Goal: Task Accomplishment & Management: Complete application form

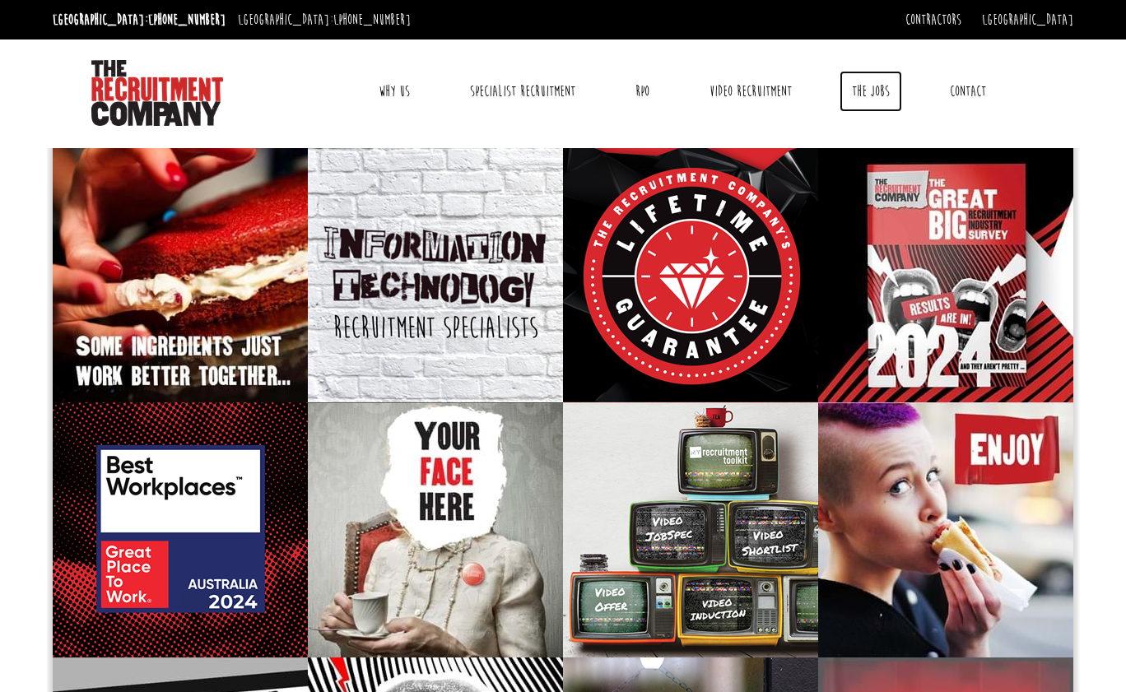
click at [868, 95] on link "The Jobs" at bounding box center [870, 91] width 63 height 41
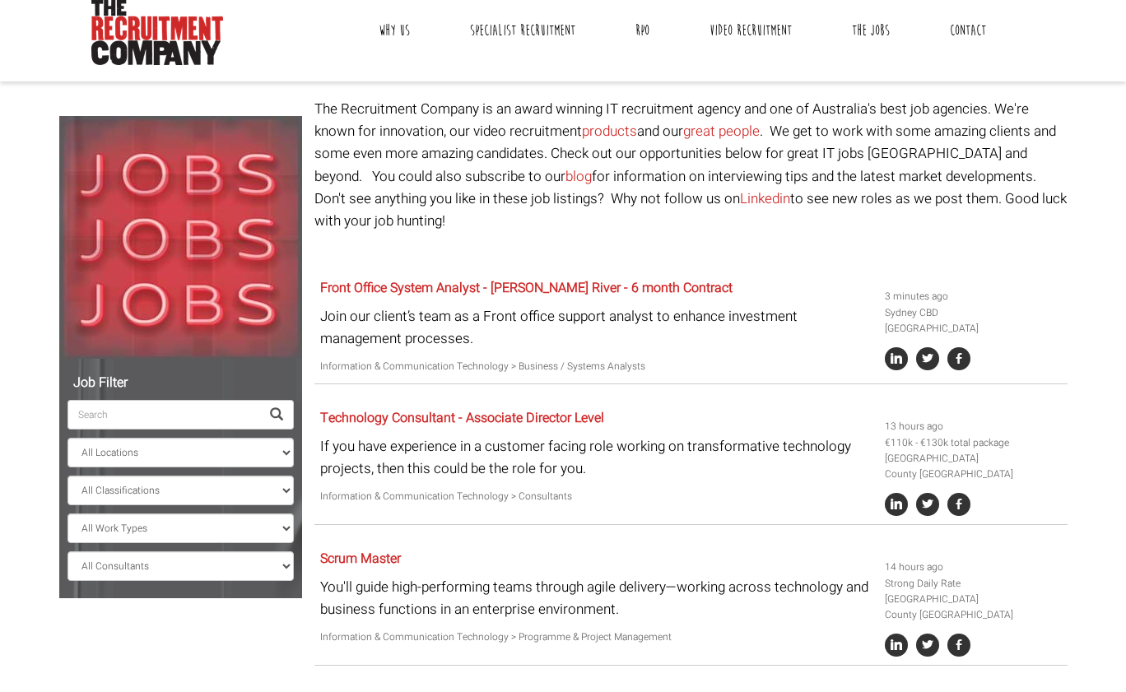
scroll to position [71, 0]
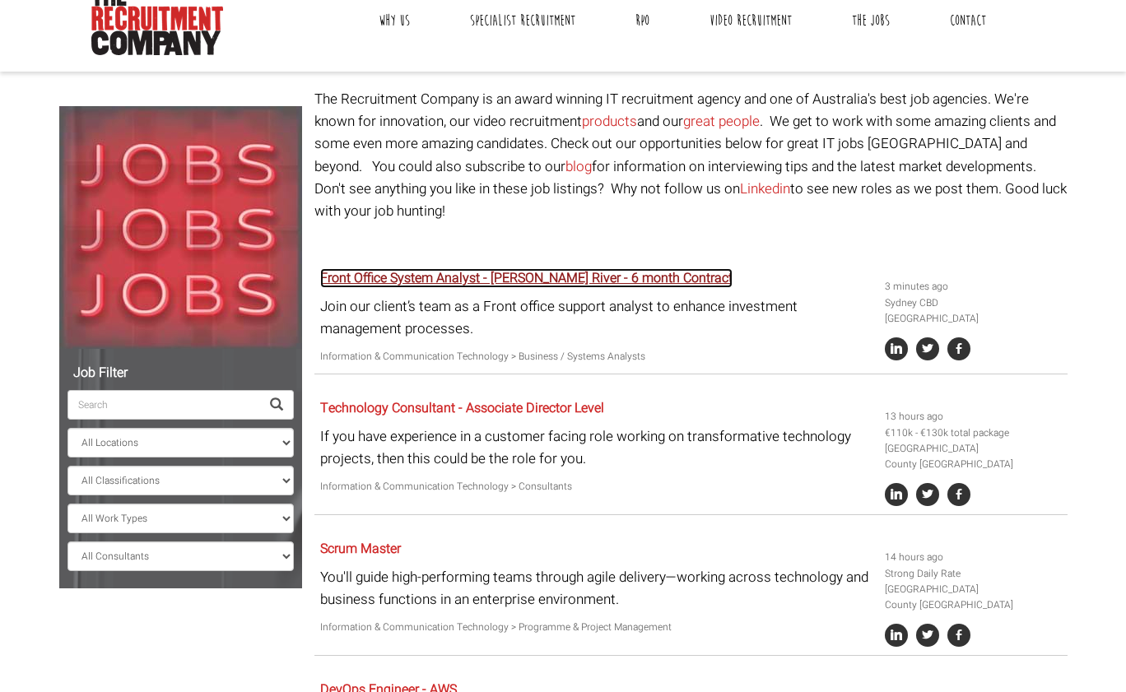
click at [420, 268] on link "Front Office System Analyst - Charles River - 6 month Contract" at bounding box center [526, 278] width 412 height 20
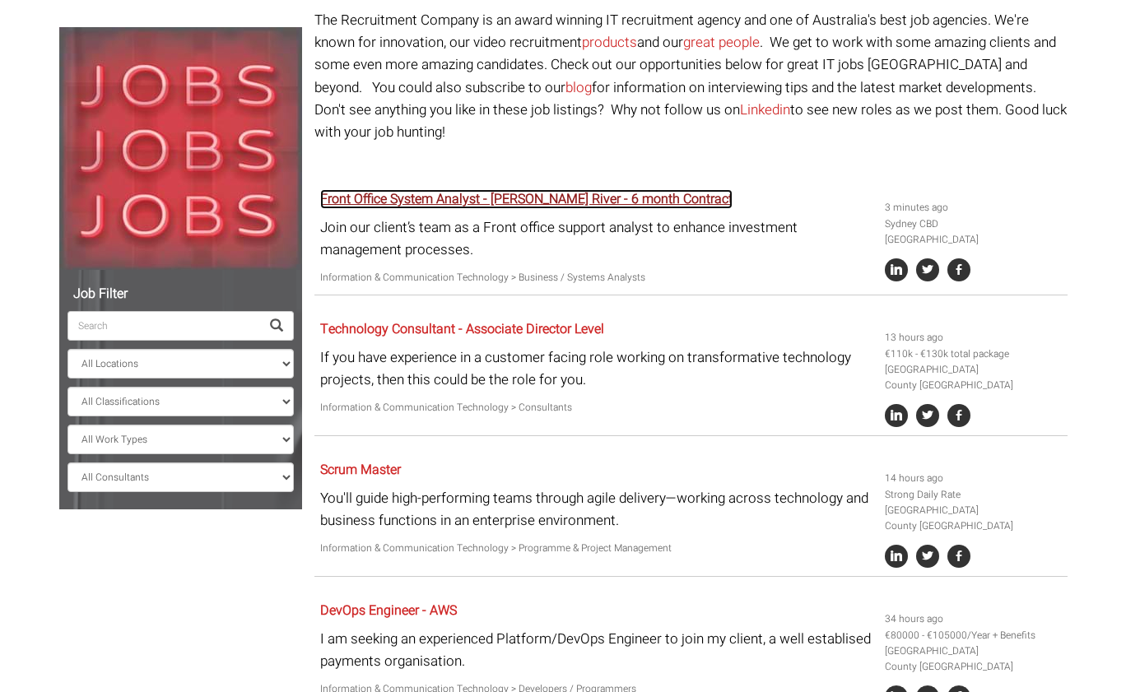
scroll to position [180, 0]
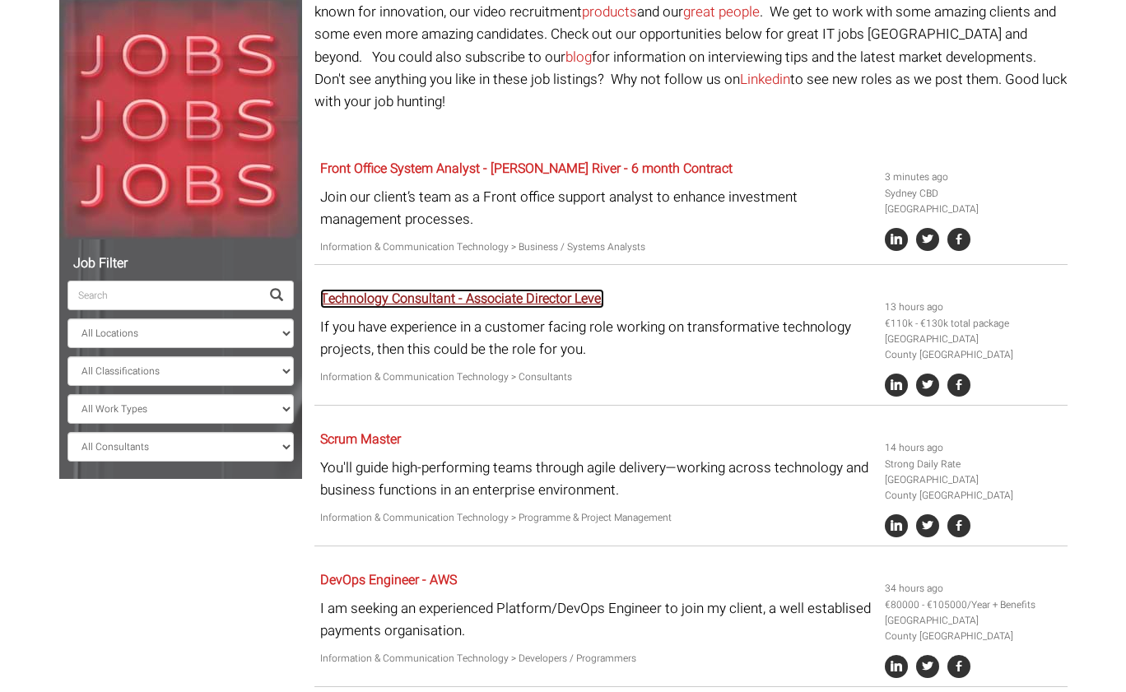
click at [407, 289] on link "Technology Consultant - Associate Director Level" at bounding box center [462, 299] width 284 height 20
click at [243, 380] on select "All Classifications Banking & Financial Services Information & Communication Te…" at bounding box center [180, 371] width 226 height 30
click at [67, 356] on select "All Classifications Banking & Financial Services Information & Communication Te…" at bounding box center [180, 371] width 226 height 30
click at [244, 346] on select "All Locations Sydney Melbourne Ireland Sydney CBD Parramatta Circular Quay Nort…" at bounding box center [180, 333] width 226 height 30
select select "[GEOGRAPHIC_DATA]"
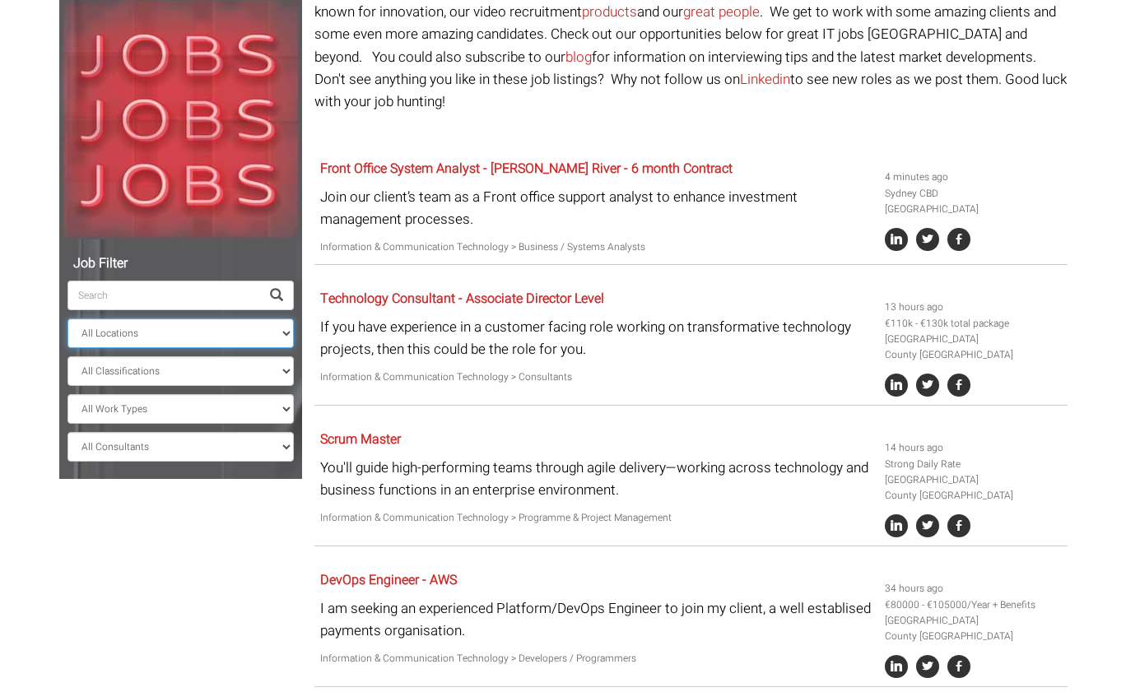
click at [67, 318] on select "All Locations Sydney Melbourne Ireland Sydney CBD Parramatta Circular Quay Nort…" at bounding box center [180, 333] width 226 height 30
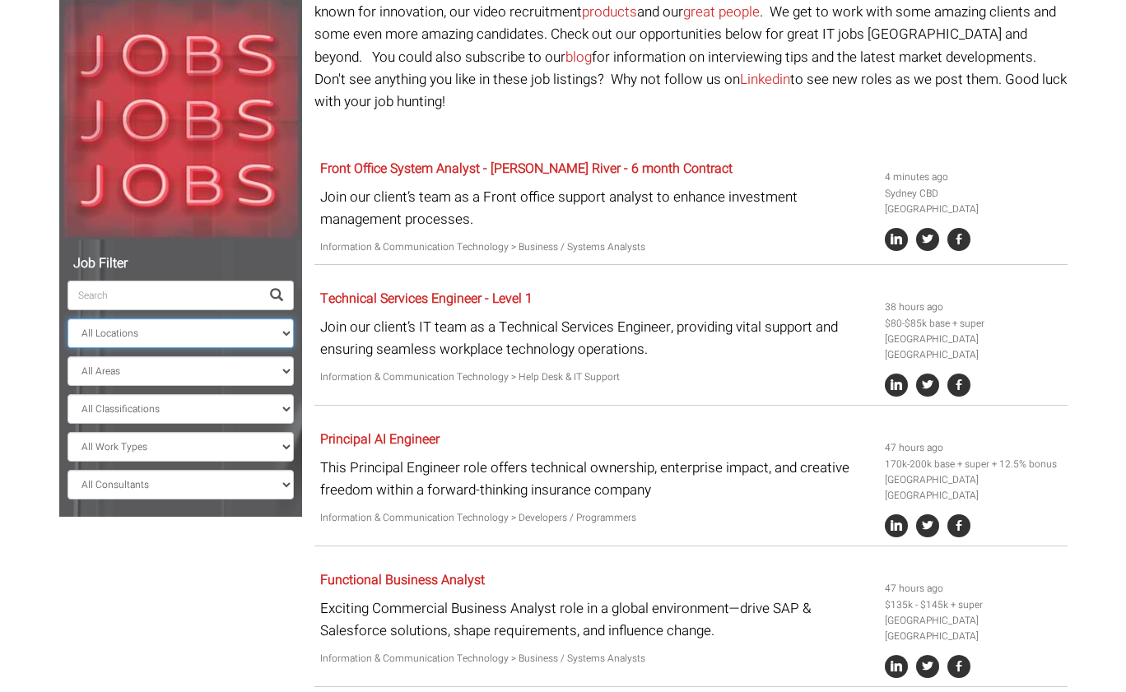
scroll to position [160, 0]
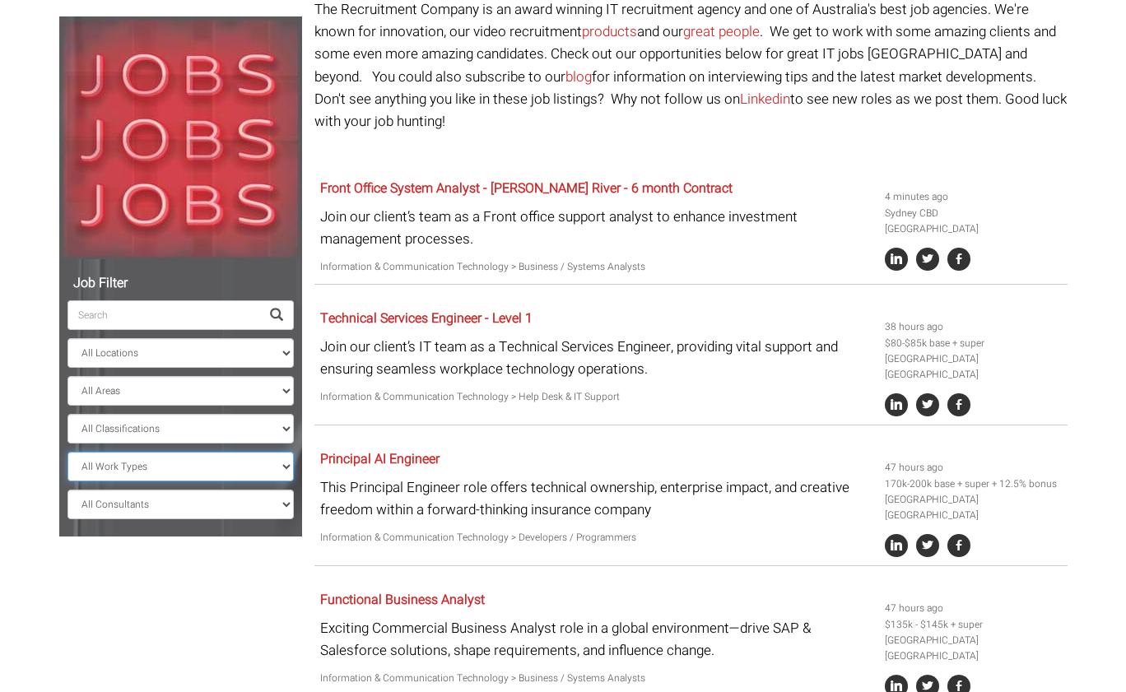
click at [230, 474] on select "All Work Types Full Time Part Time Casual Contract / Temp" at bounding box center [180, 467] width 226 height 30
click at [67, 452] on select "All Work Types Full Time Part Time Casual Contract / Temp" at bounding box center [180, 467] width 226 height 30
click at [230, 439] on select "All Classifications Banking & Financial Services Information & Communication Te…" at bounding box center [180, 429] width 226 height 30
click at [67, 414] on select "All Classifications Banking & Financial Services Information & Communication Te…" at bounding box center [180, 429] width 226 height 30
click at [235, 411] on ul "All Locations Sydney Melbourne Ireland Sydney CBD Parramatta Circular Quay Nort…" at bounding box center [180, 393] width 226 height 252
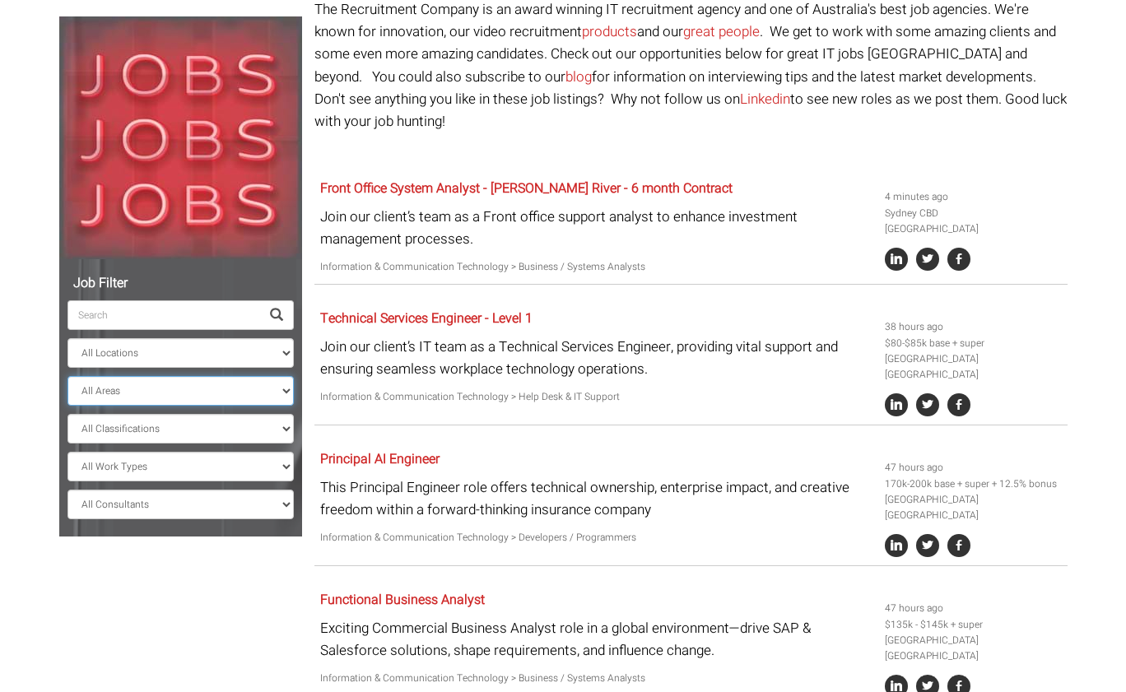
click at [236, 391] on select "All Areas New South Wales" at bounding box center [180, 391] width 226 height 30
click at [67, 376] on select "All Areas New South Wales" at bounding box center [180, 391] width 226 height 30
click at [383, 309] on link "Technical Services Engineer - Level 1" at bounding box center [426, 319] width 212 height 20
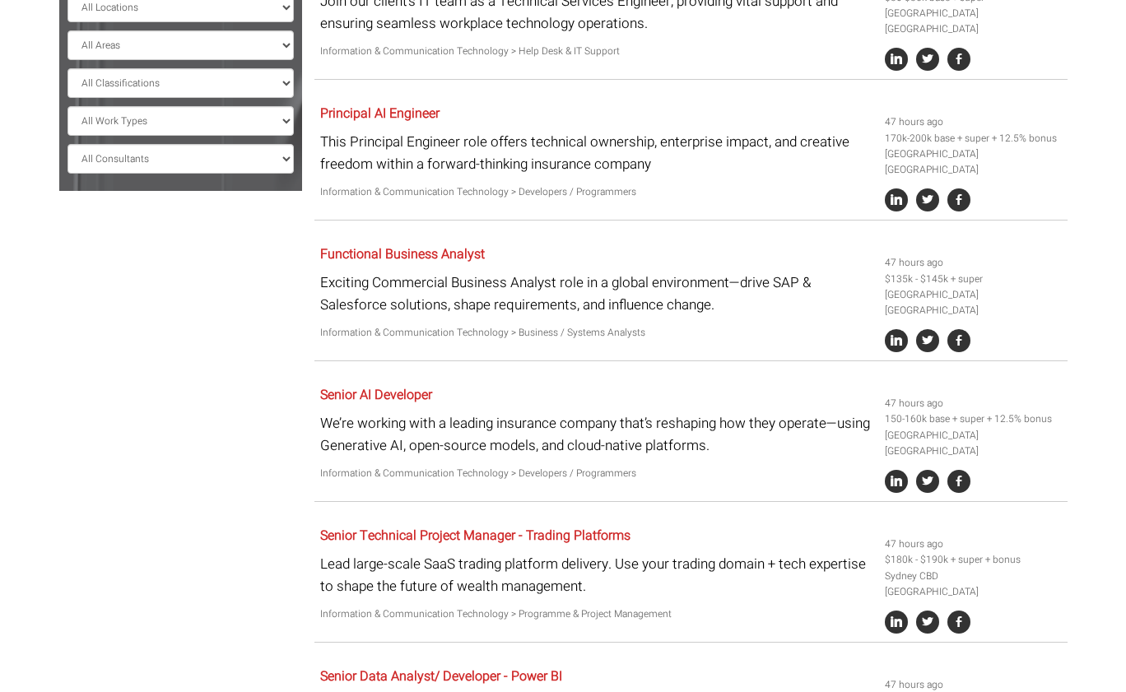
scroll to position [509, 0]
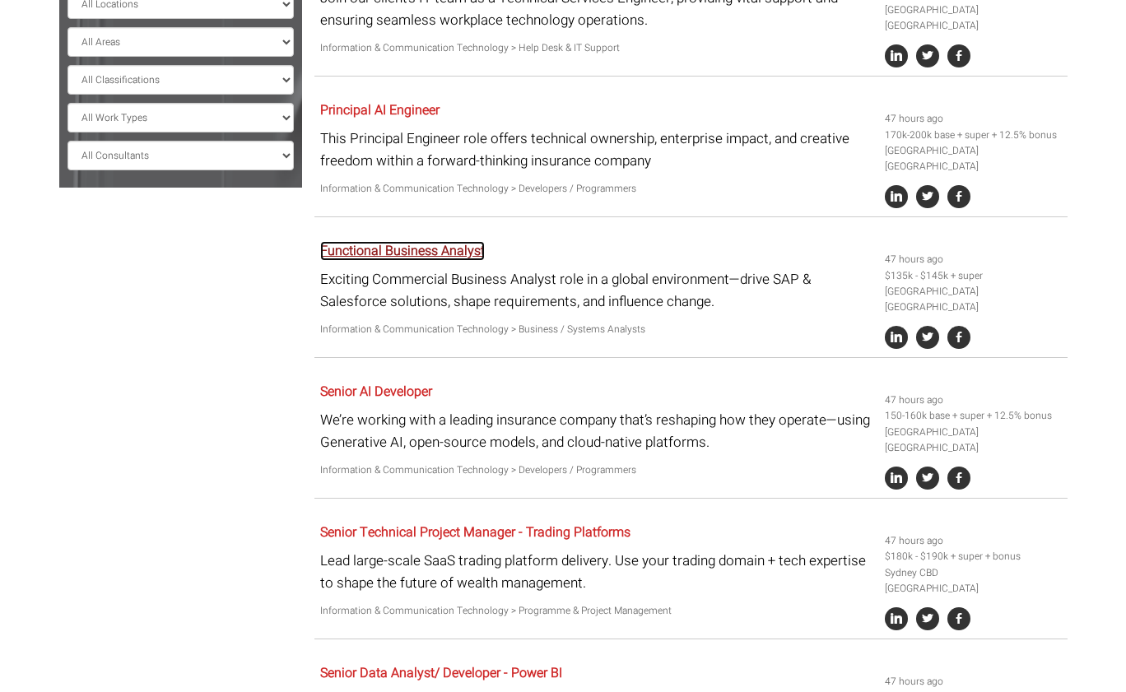
click at [395, 241] on link "Functional Business Analyst" at bounding box center [402, 251] width 165 height 20
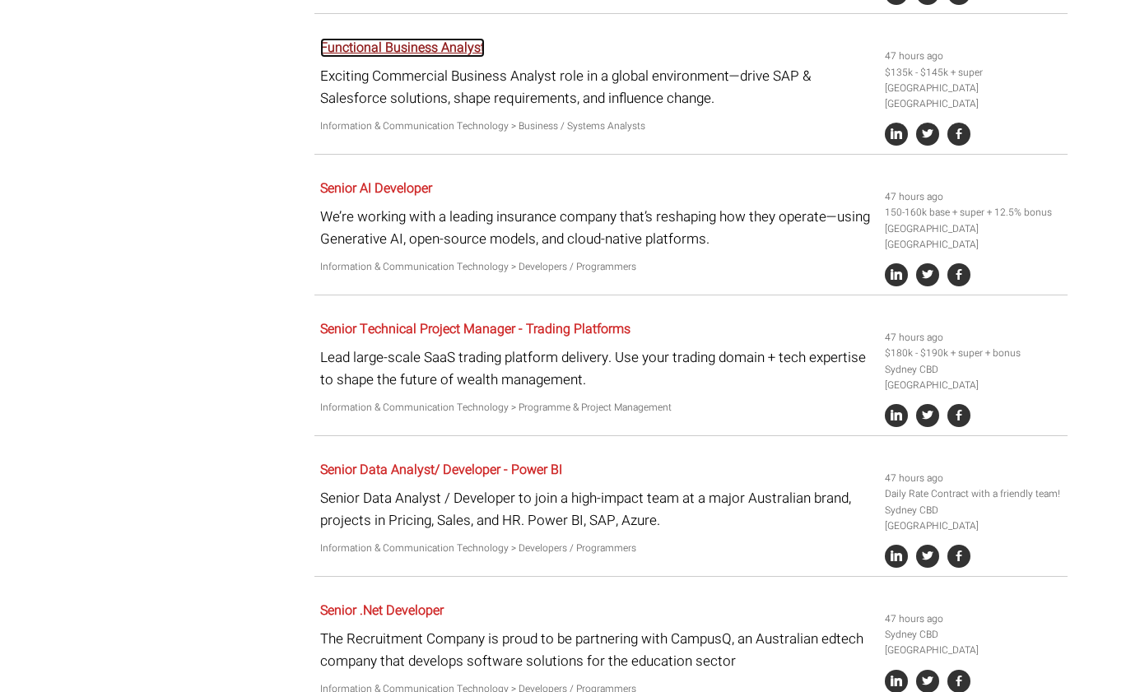
scroll to position [719, 0]
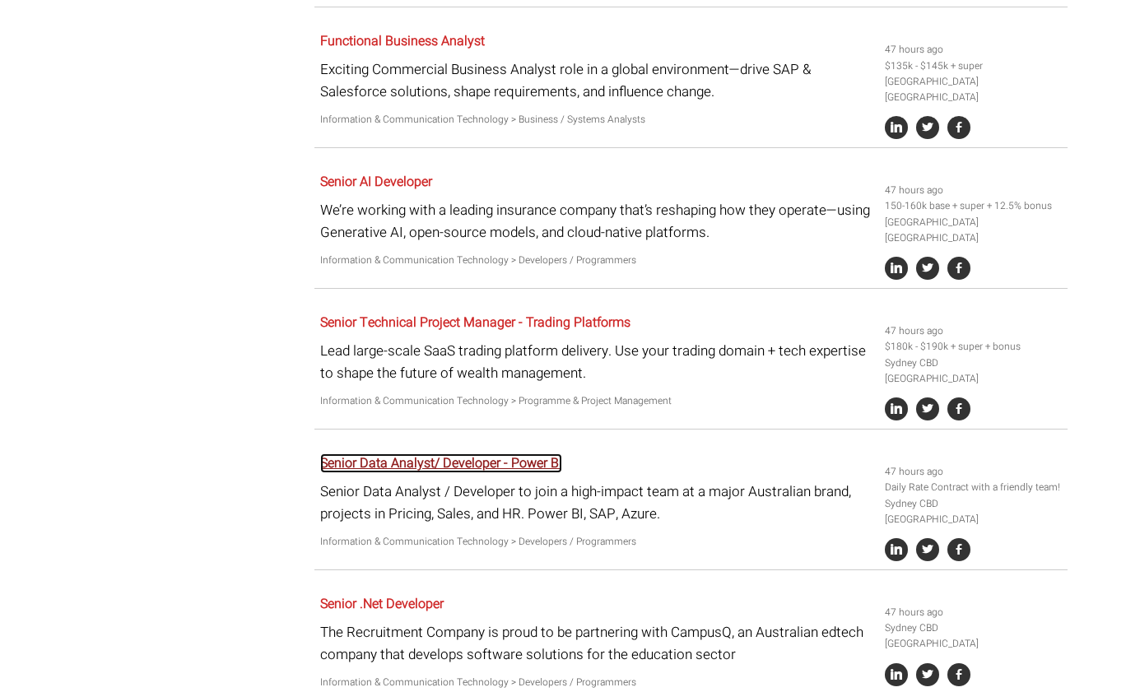
click at [371, 453] on link "Senior Data Analyst/ Developer - Power BI" at bounding box center [441, 463] width 242 height 20
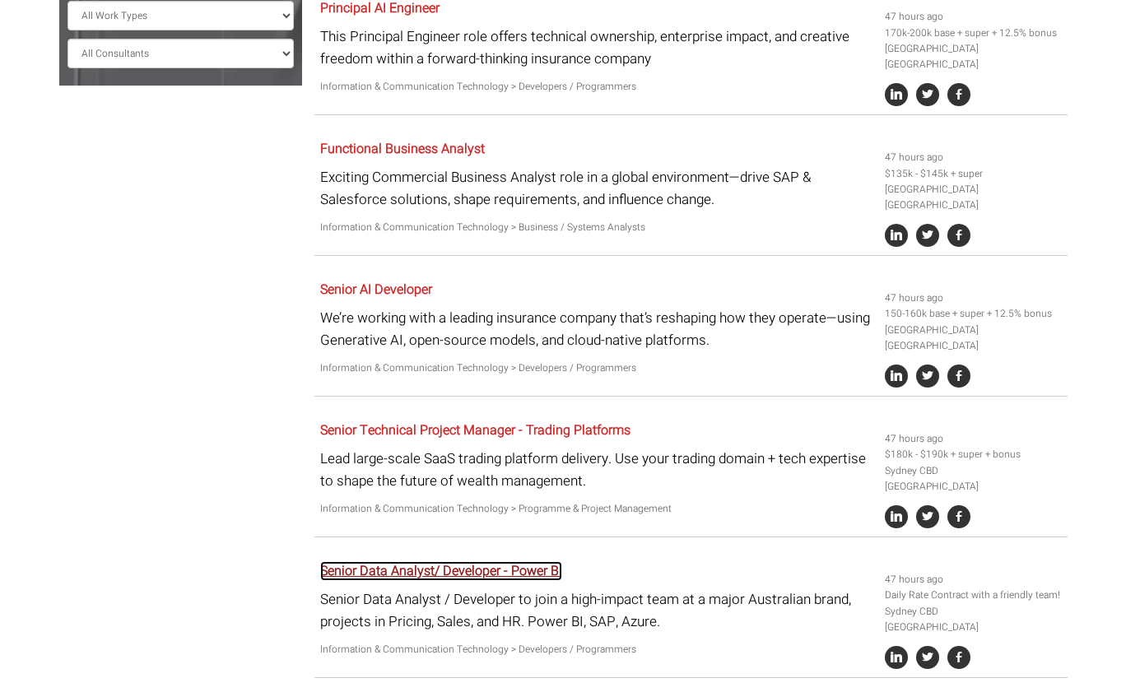
scroll to position [0, 0]
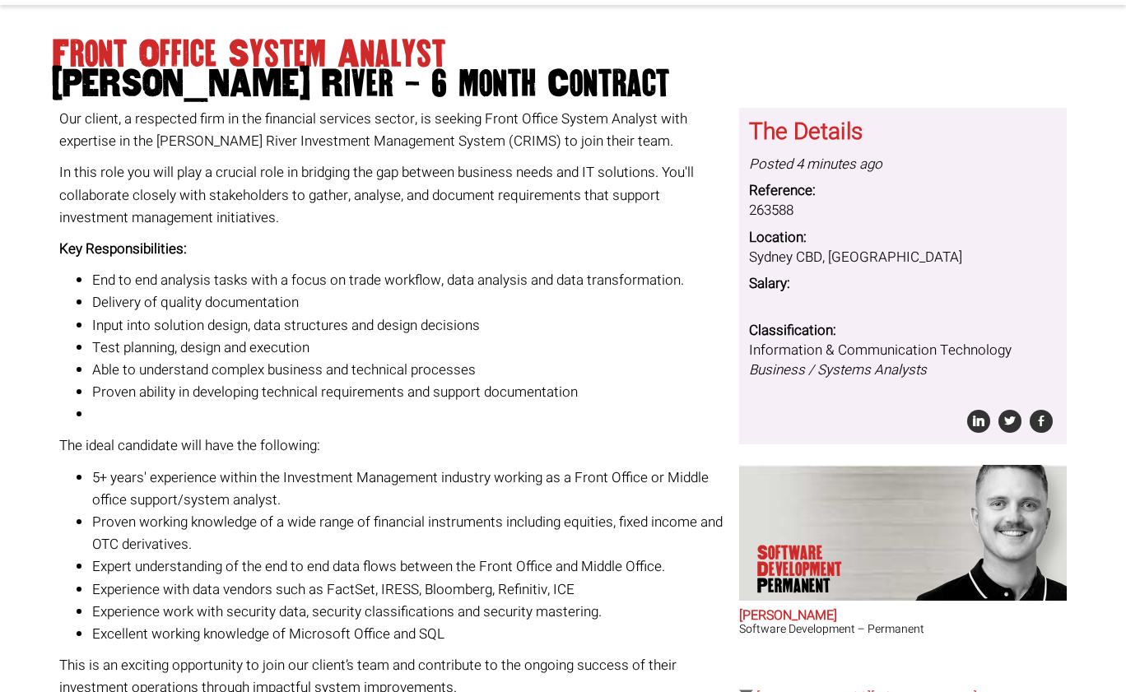
scroll to position [141, 0]
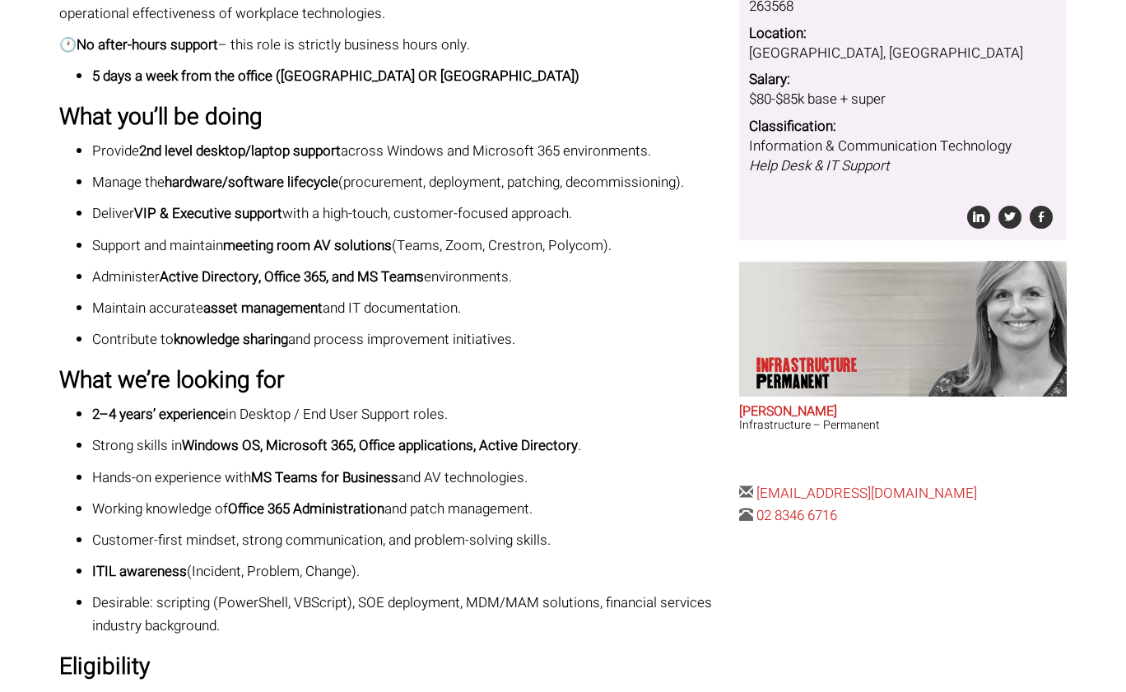
scroll to position [347, 0]
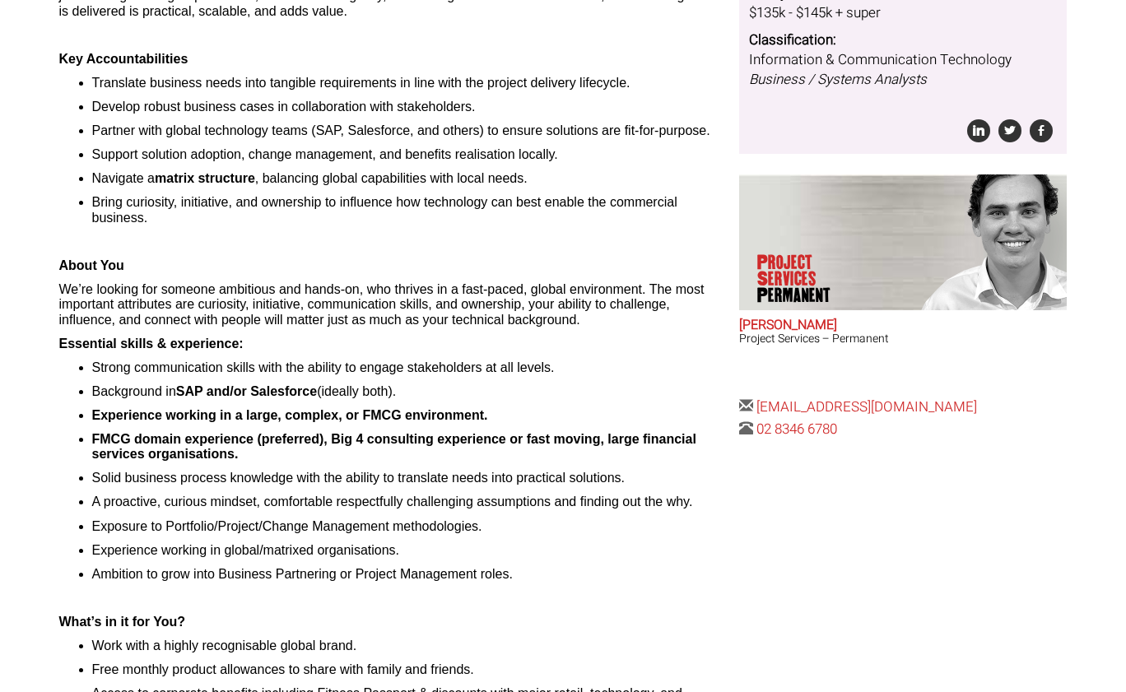
scroll to position [404, 0]
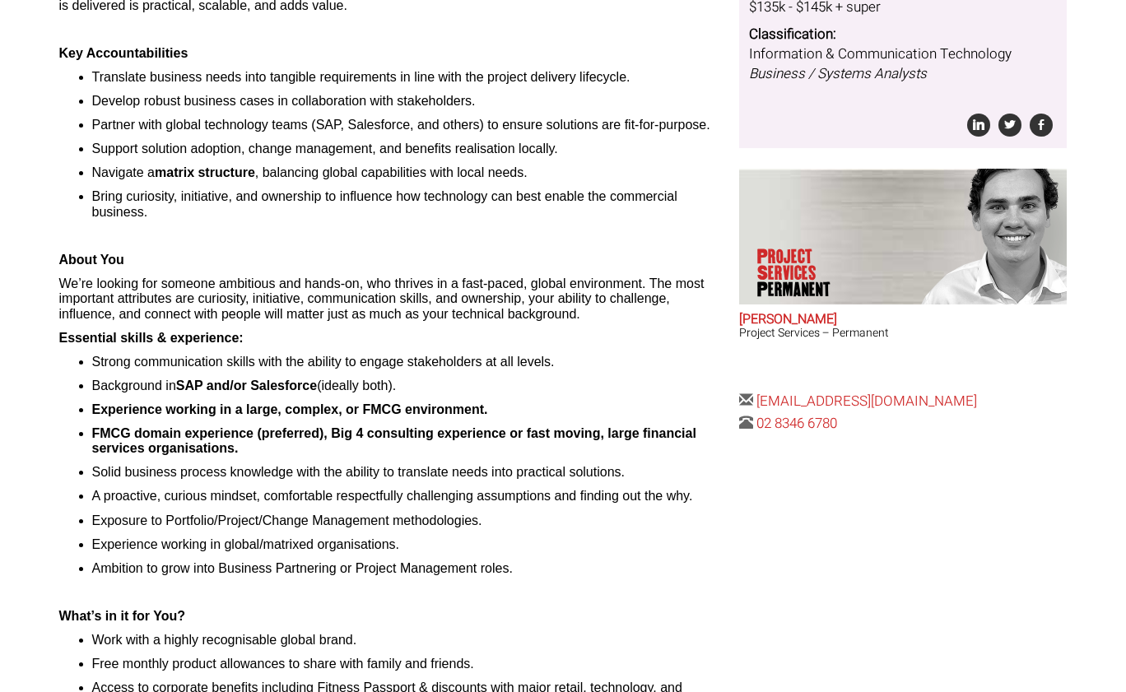
click at [123, 393] on ul "Strong communication skills with the ability to engage stakeholders at all leve…" at bounding box center [393, 465] width 668 height 221
click at [92, 438] on b "FMCG domain experience (preferred), Big 4 consulting experience or fast moving,…" at bounding box center [394, 440] width 604 height 29
copy b "FMCG"
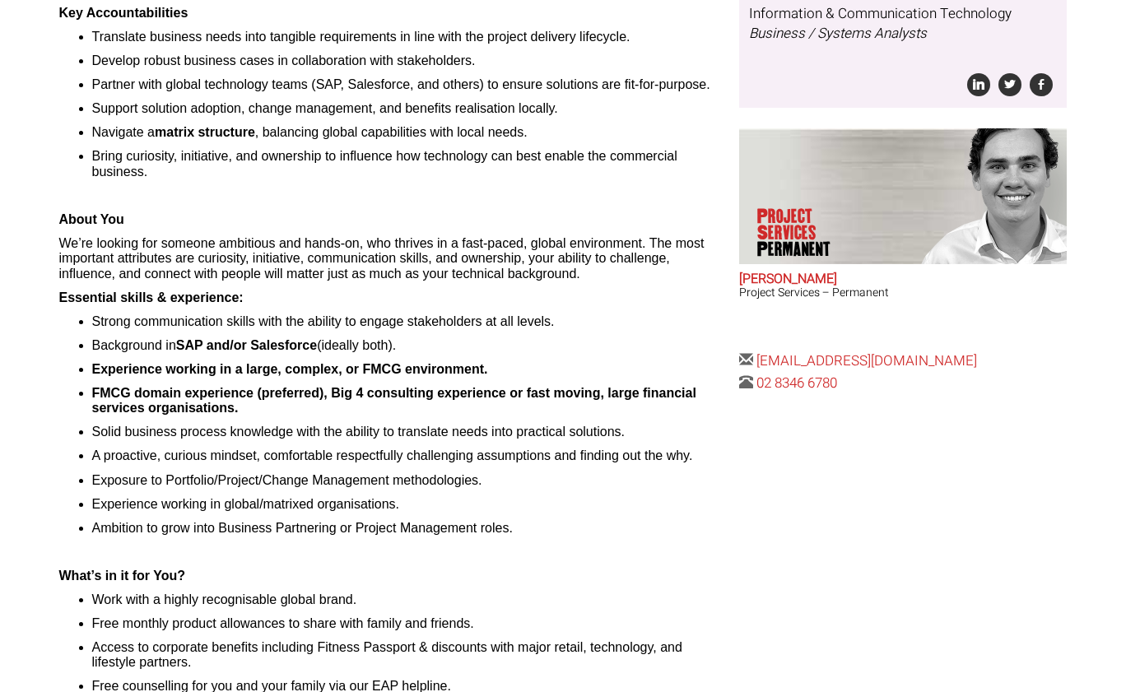
click at [584, 420] on ul "Strong communication skills with the ability to engage stakeholders at all leve…" at bounding box center [393, 424] width 668 height 221
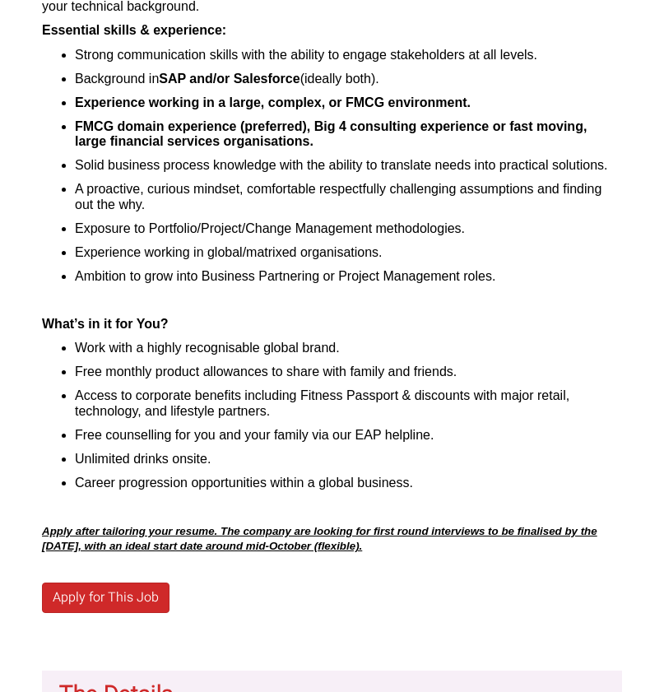
scroll to position [817, 0]
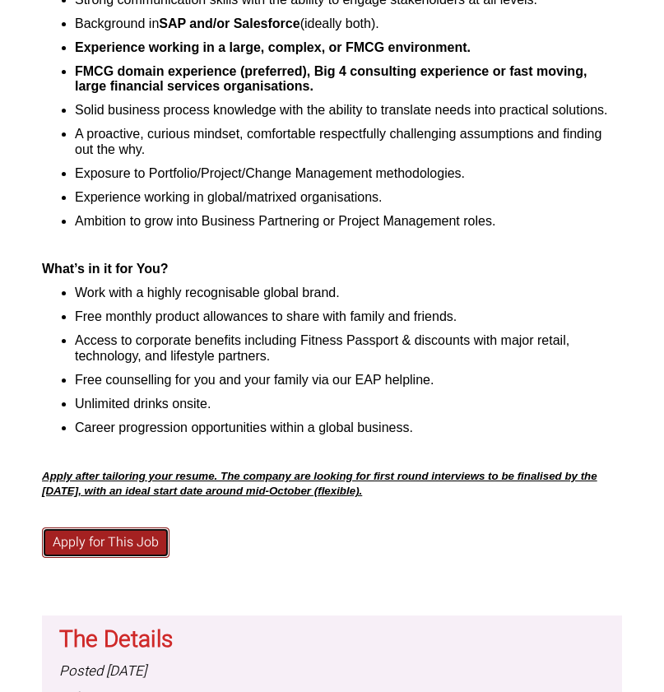
click at [74, 533] on link "Apply for This Job" at bounding box center [106, 542] width 128 height 30
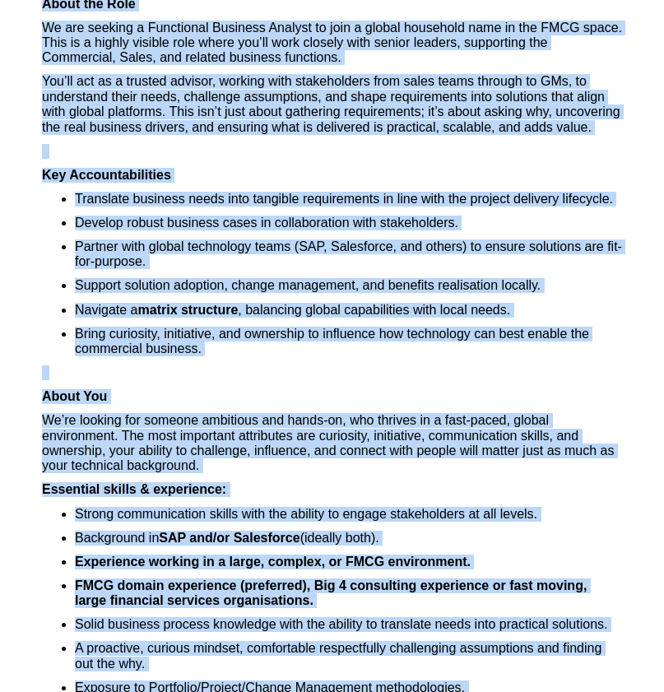
scroll to position [0, 0]
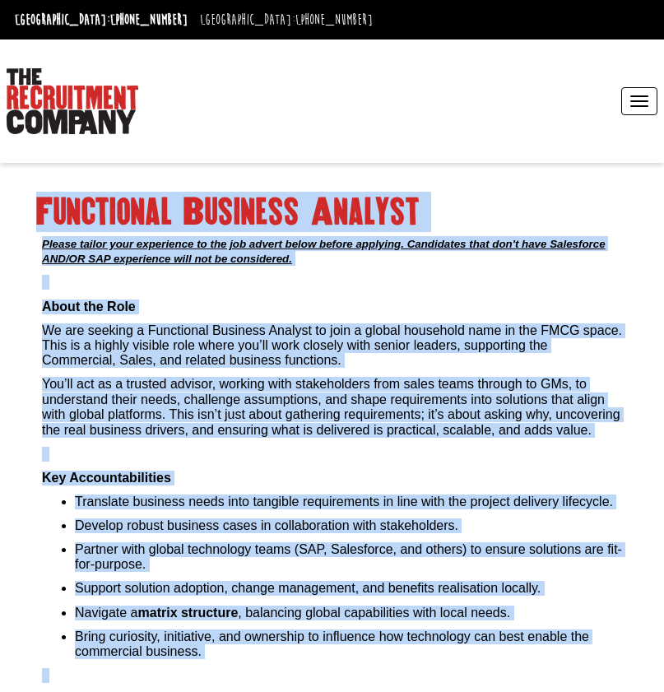
drag, startPoint x: 425, startPoint y: 430, endPoint x: 27, endPoint y: 204, distance: 457.0
copy div "Functional Business Analyst Please tailor your experience to the job advert bel…"
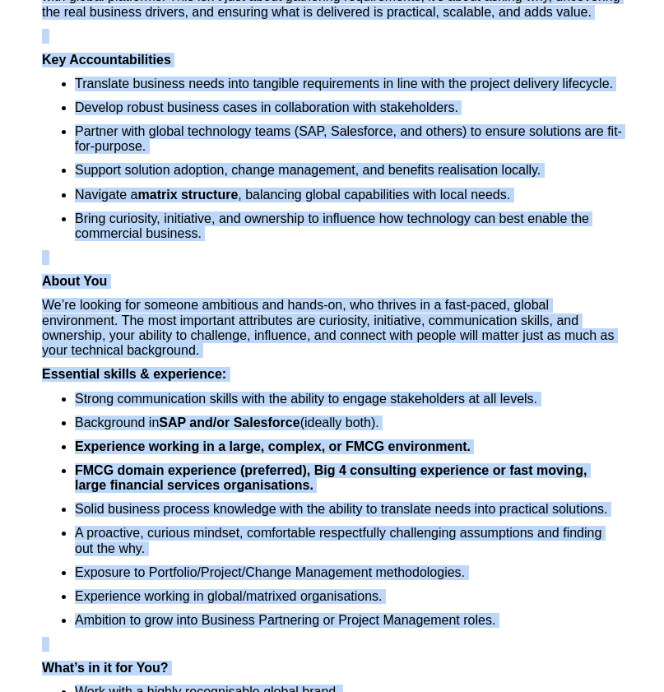
scroll to position [946, 0]
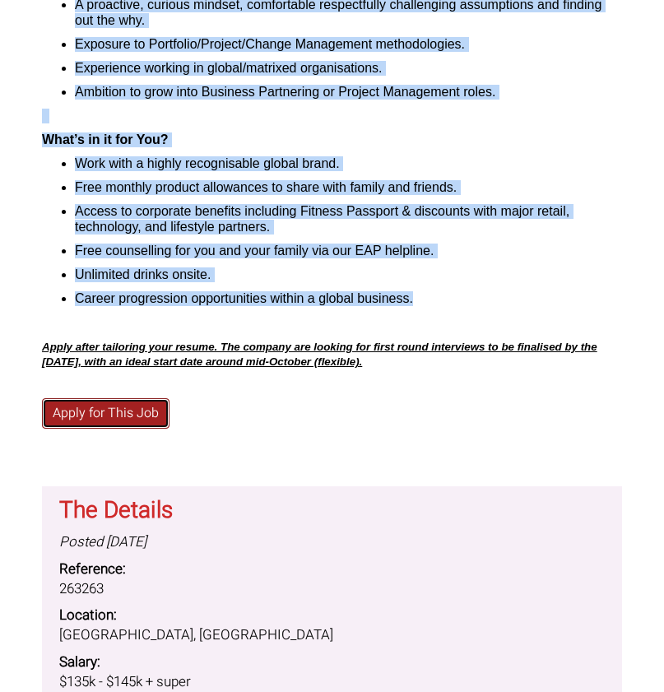
click at [131, 403] on link "Apply for This Job" at bounding box center [106, 413] width 128 height 30
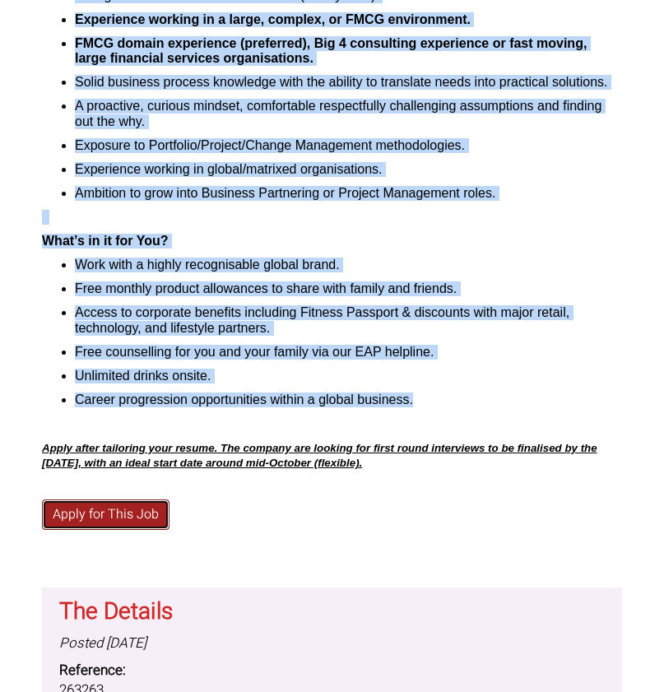
scroll to position [839, 0]
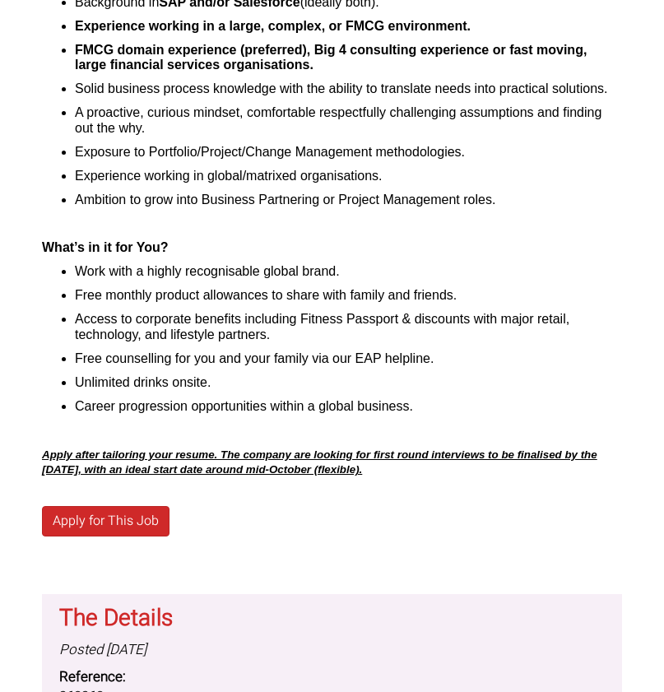
click at [268, 393] on ul "Work with a highly recognisable global brand. Free monthly product allowances t…" at bounding box center [332, 339] width 580 height 150
click at [142, 519] on link "Apply for This Job" at bounding box center [106, 521] width 128 height 30
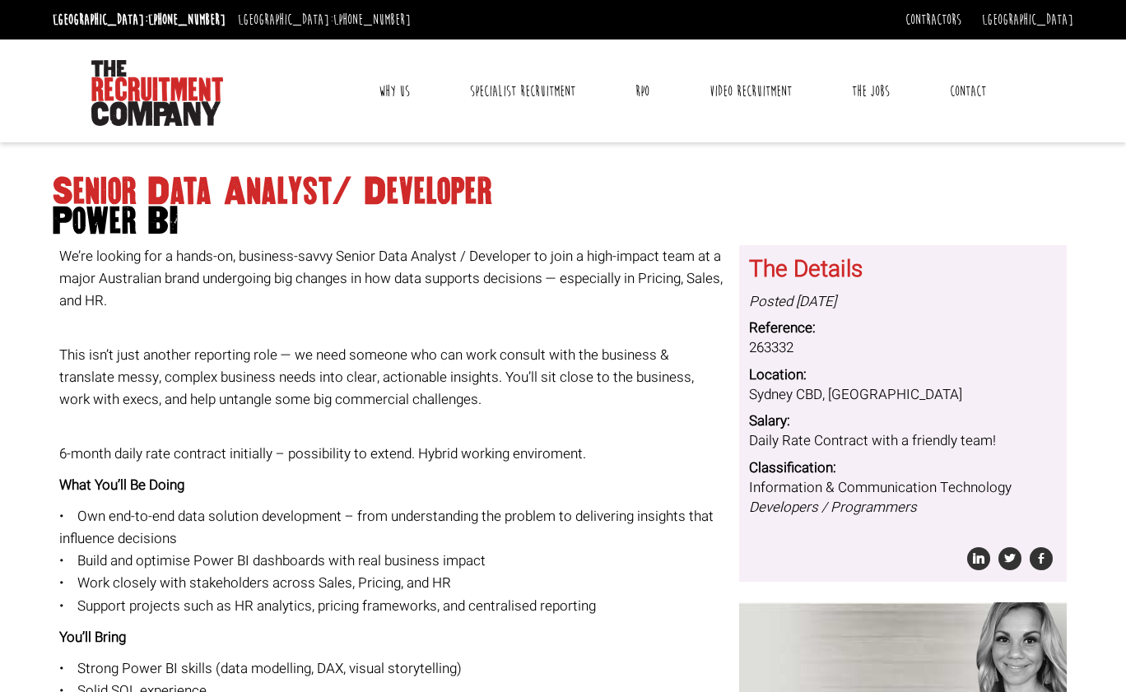
click at [508, 273] on p "We’re looking for a hands-on, business-savvy Senior Data Analyst / Developer to…" at bounding box center [393, 278] width 668 height 67
